Goal: Task Accomplishment & Management: Manage account settings

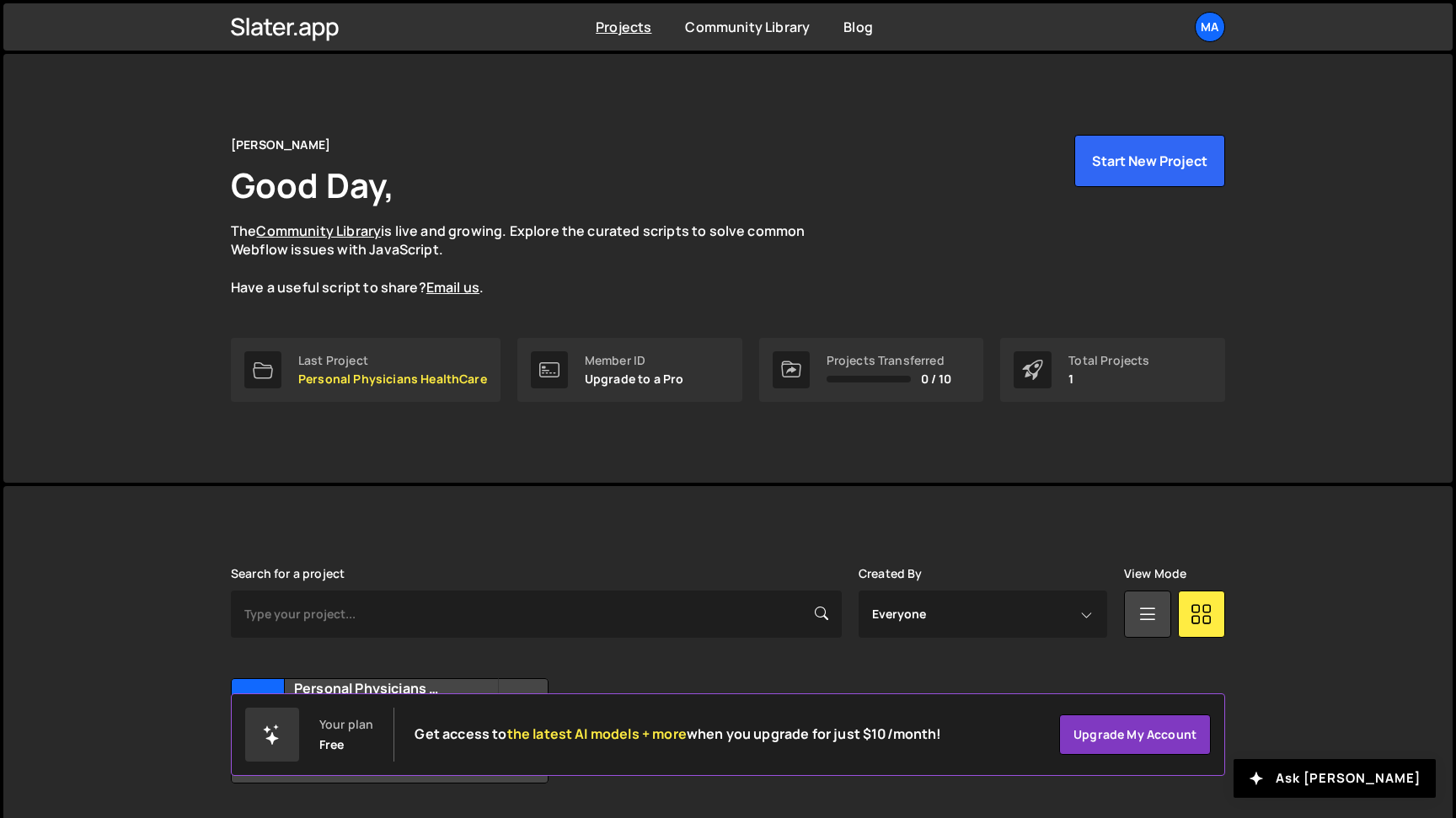
click at [1231, 24] on div "Projects [GEOGRAPHIC_DATA] Blog Ma Projects Your Teams Account Upgrade Logout" at bounding box center [728, 27] width 1045 height 47
click at [1218, 24] on div "Ma" at bounding box center [1210, 26] width 30 height 30
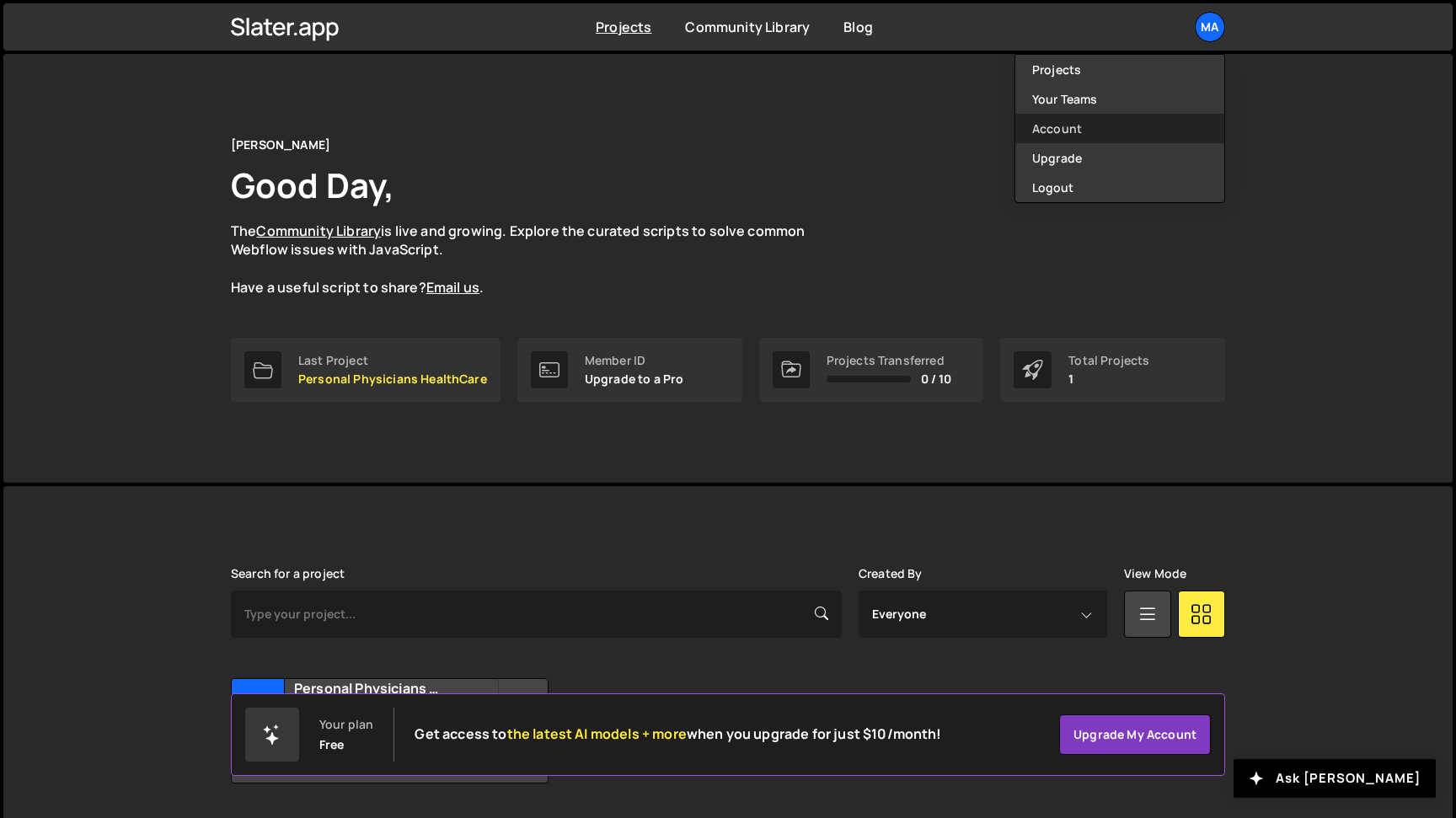
click at [1071, 133] on link "Account" at bounding box center [1120, 128] width 209 height 30
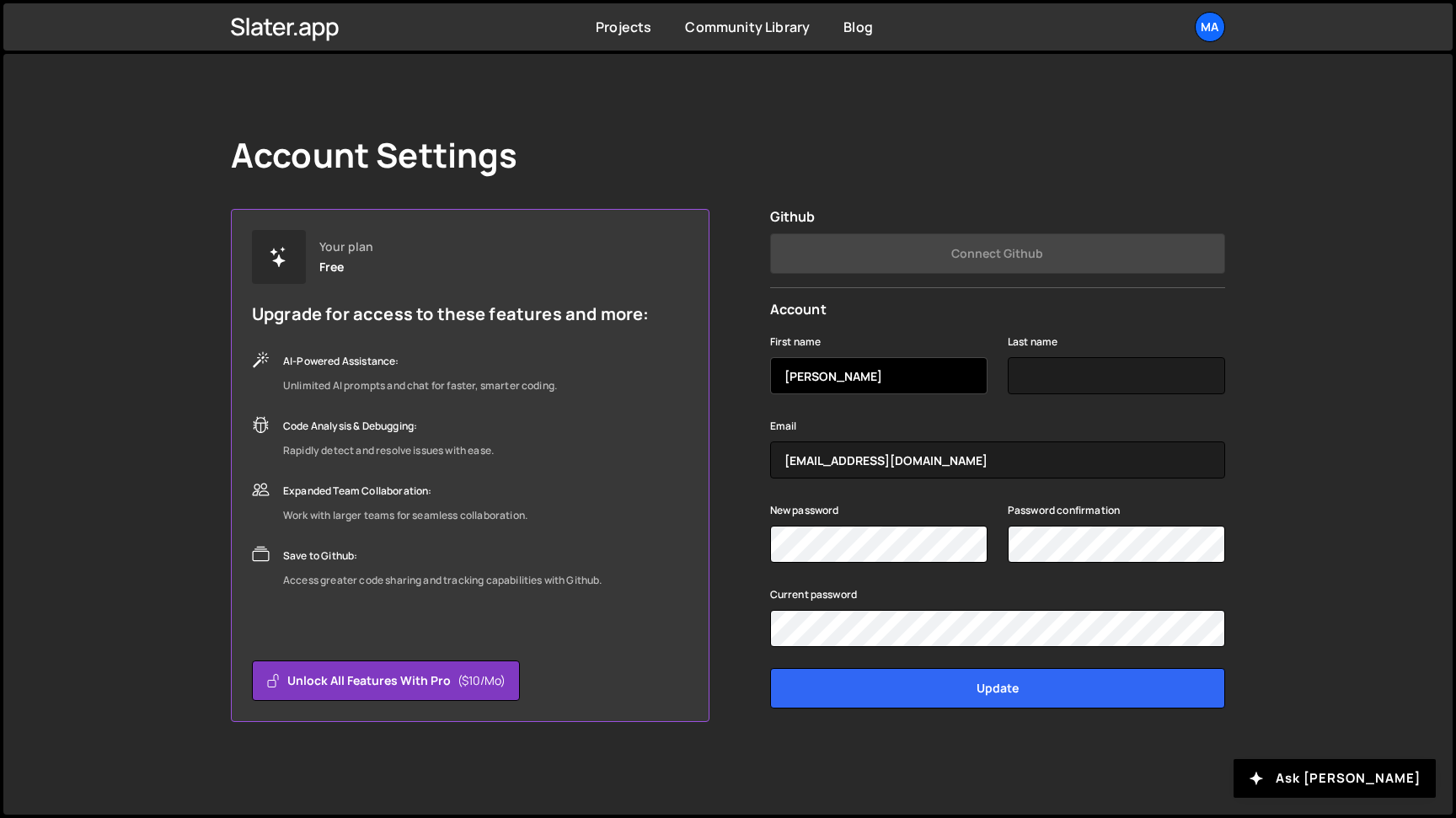
type input "Matt"
type input "Guay"
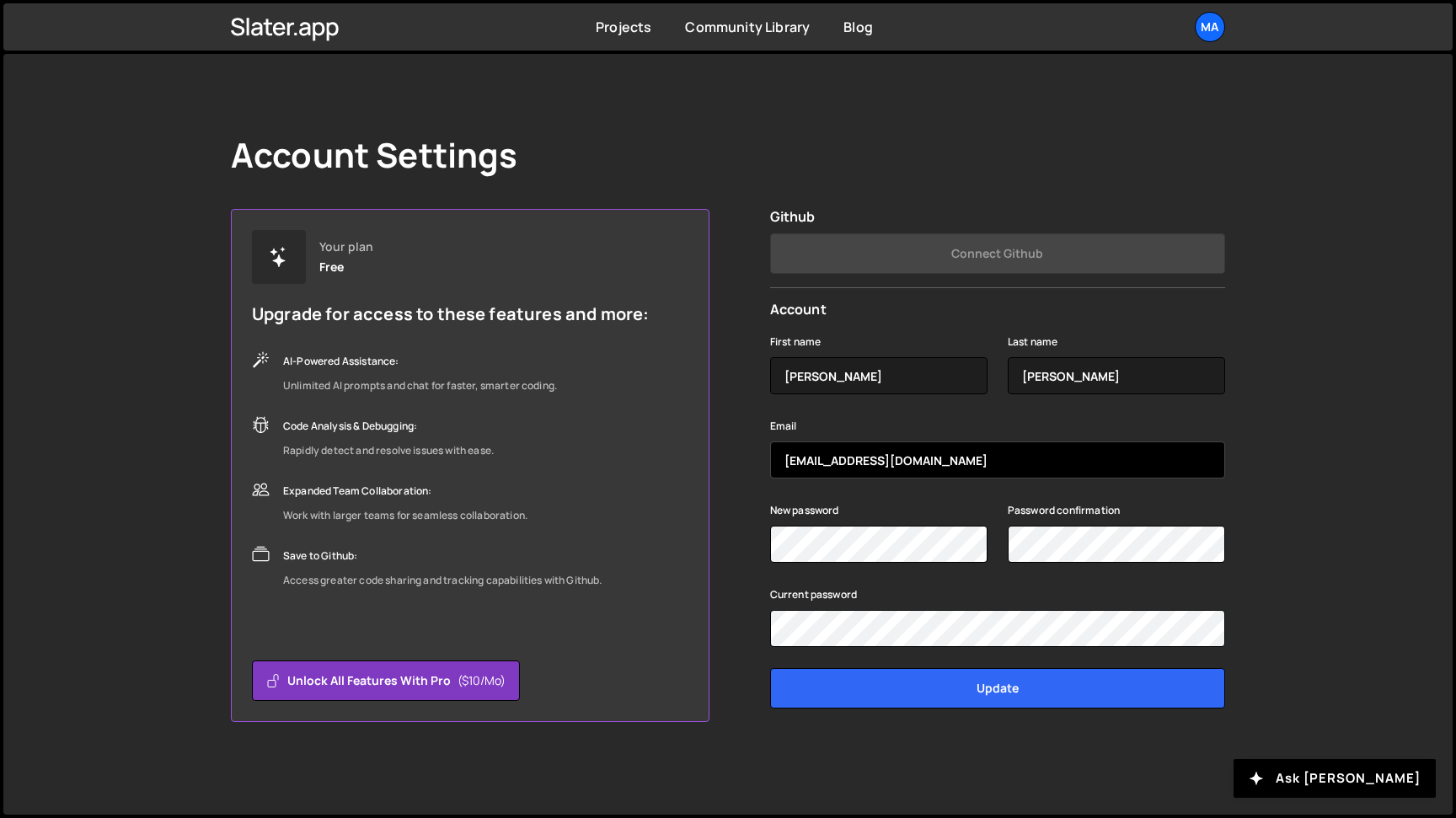
type input "hello@mattguay.com"
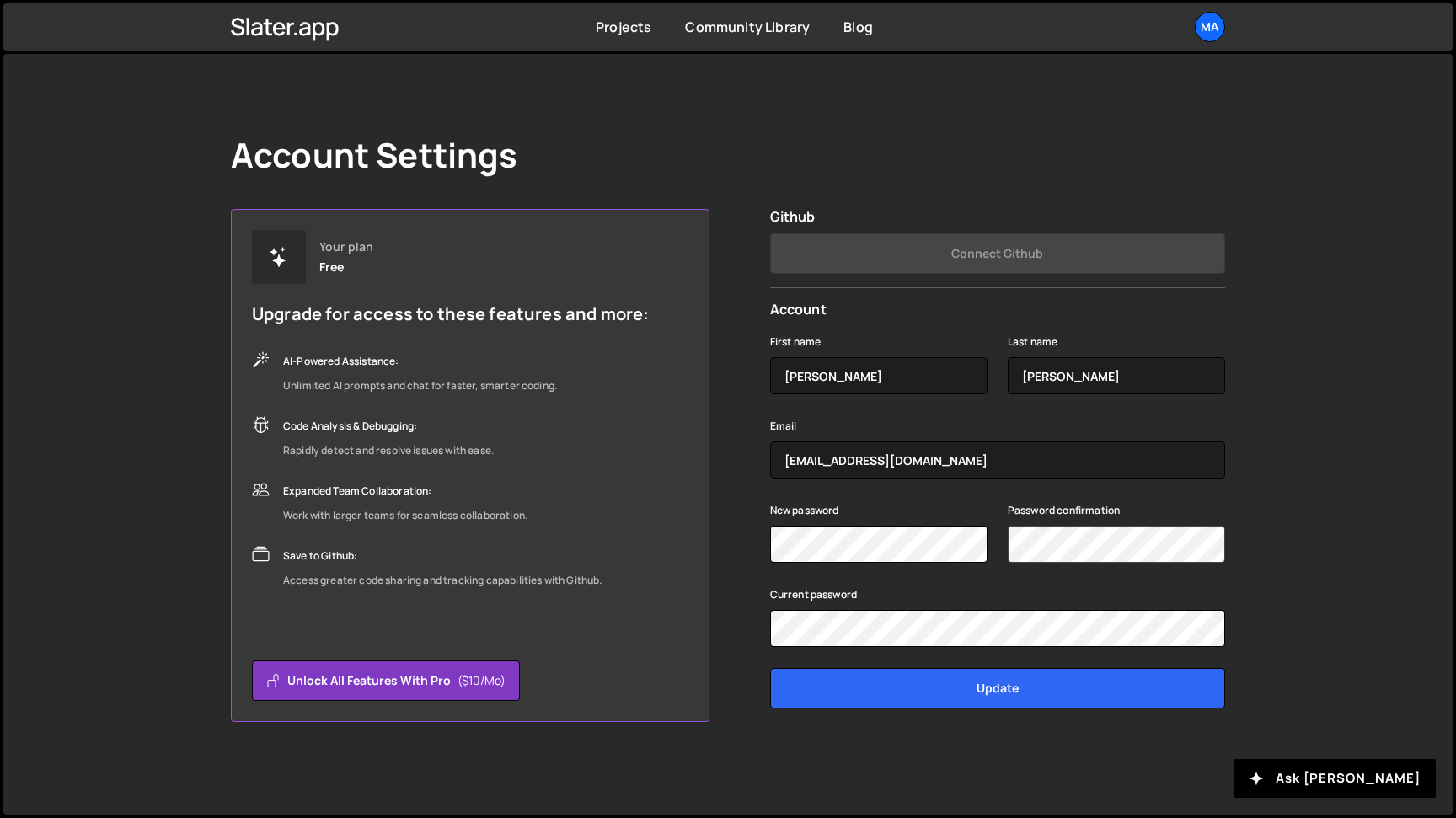
scroll to position [0, 10]
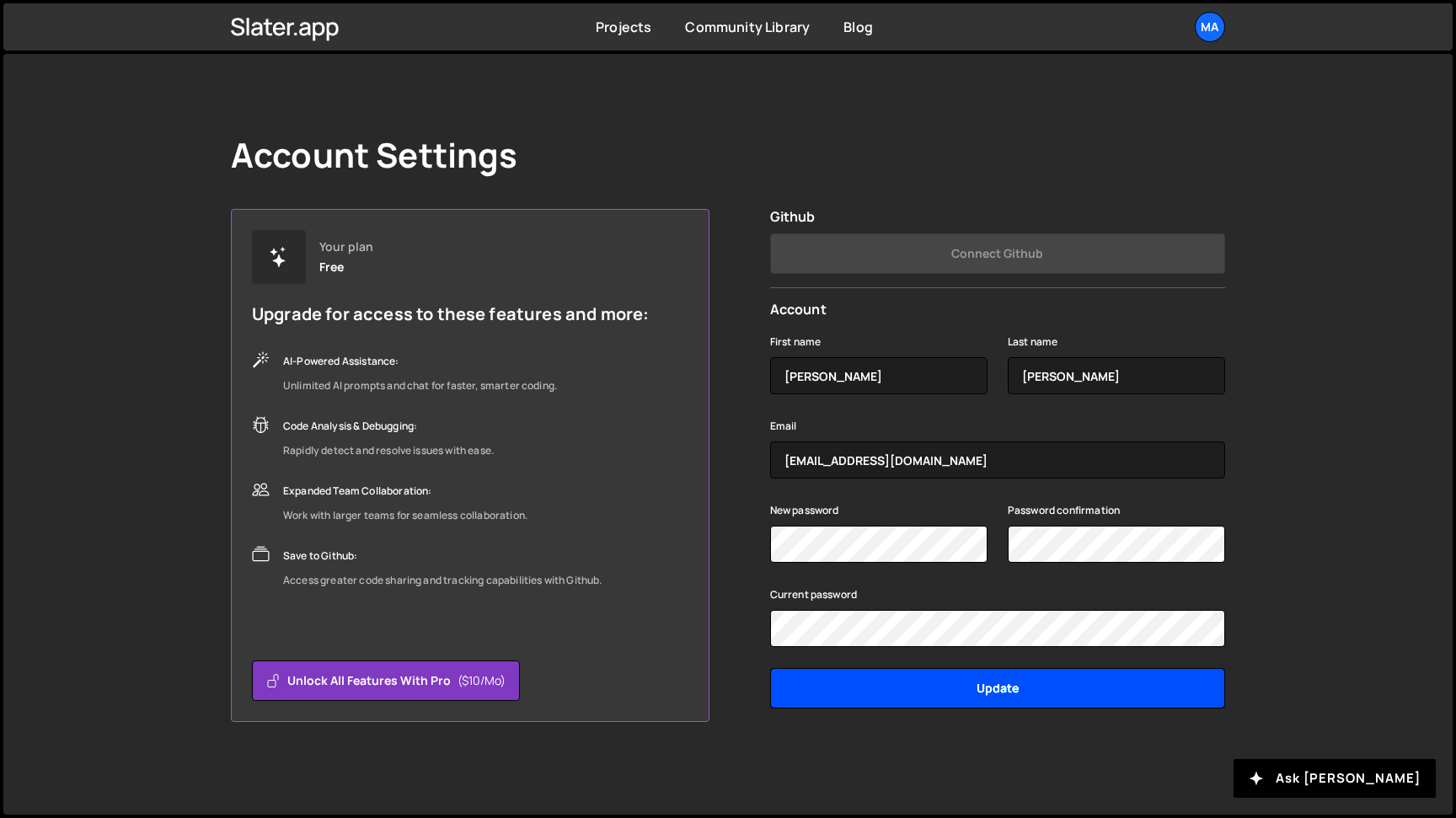
click at [1006, 688] on input "Update" at bounding box center [997, 688] width 455 height 40
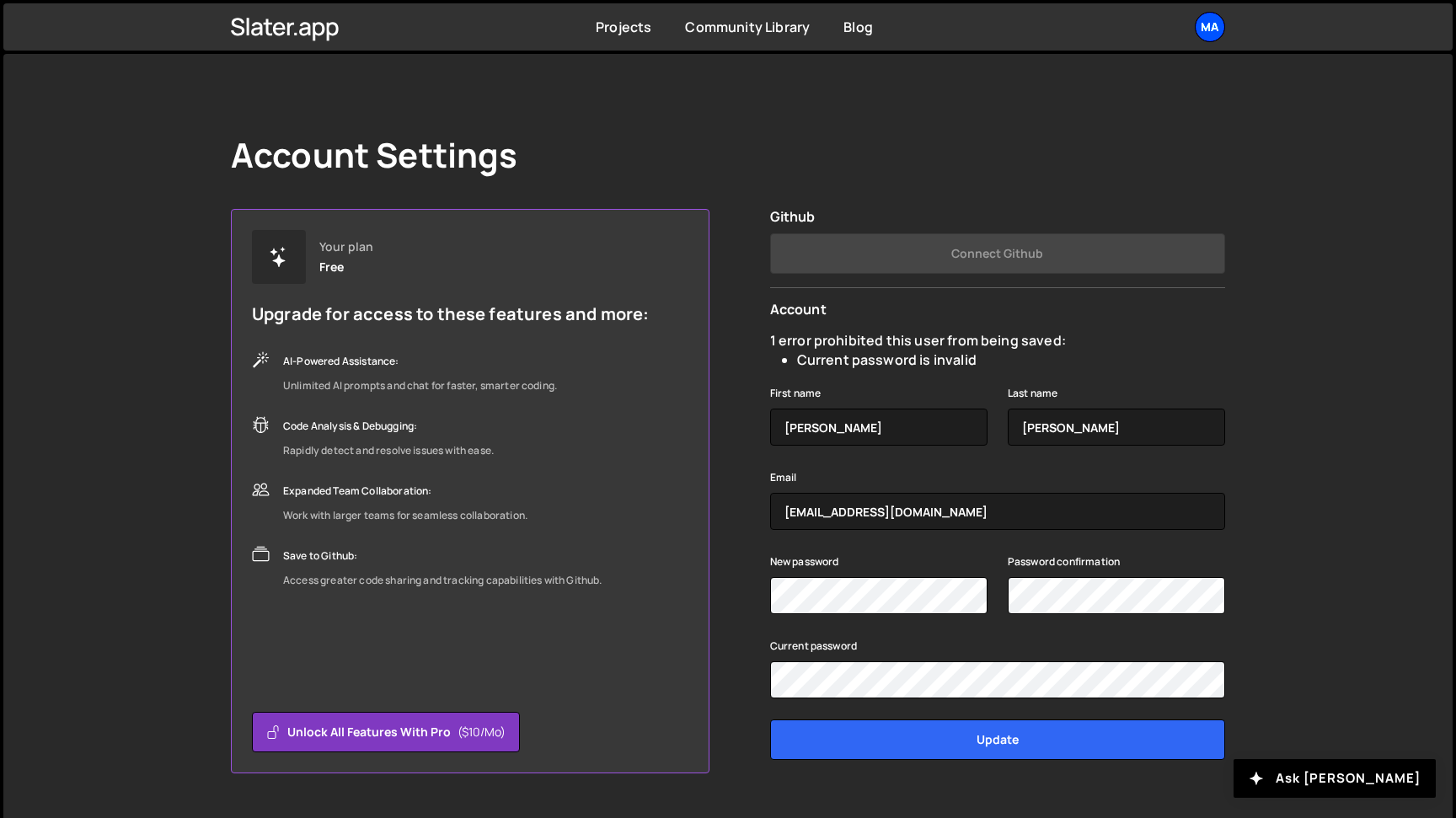
click at [1212, 23] on div "Ma" at bounding box center [1210, 26] width 30 height 30
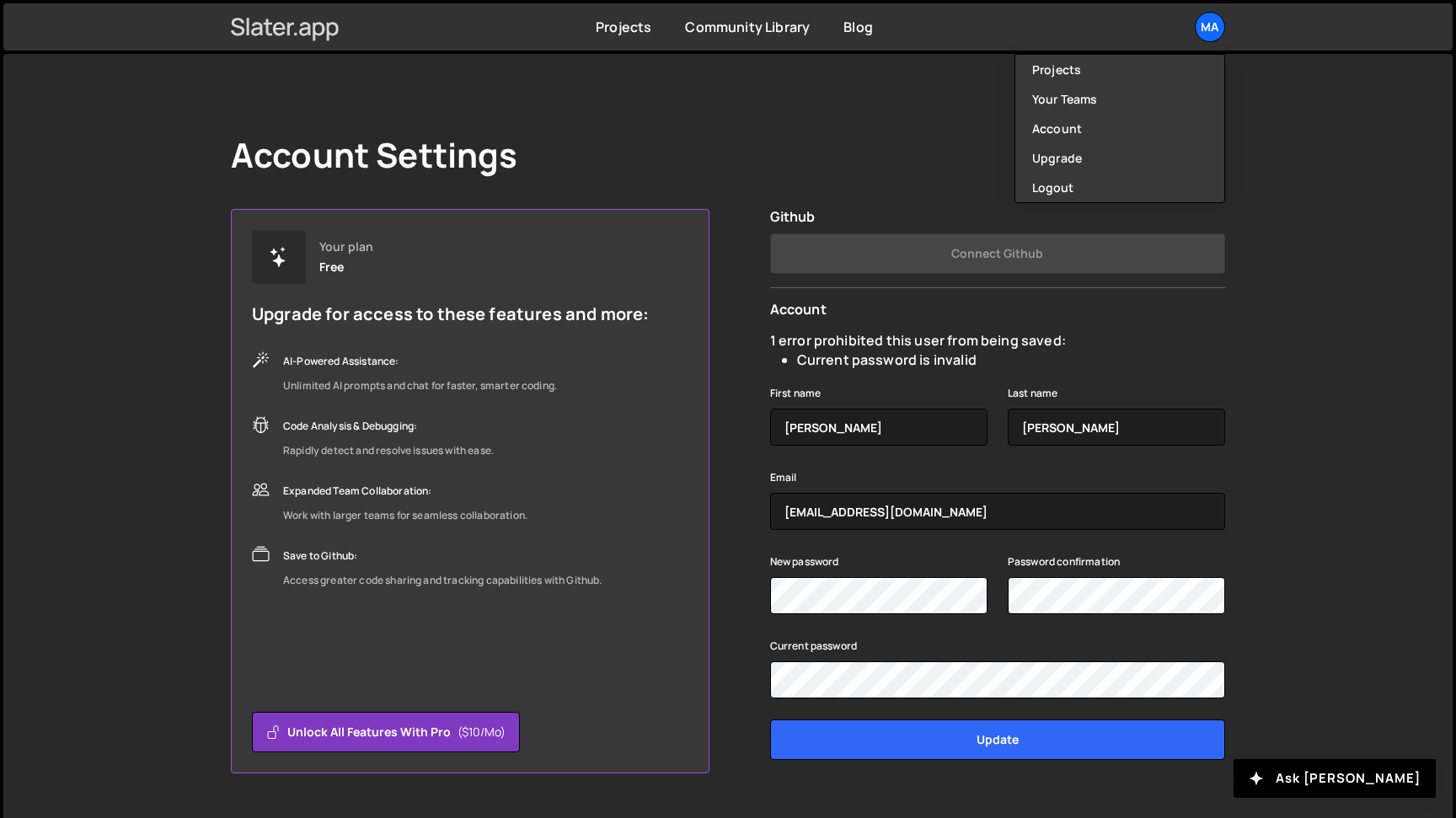
click at [292, 27] on icon at bounding box center [285, 26] width 109 height 29
